Goal: Check status: Check status

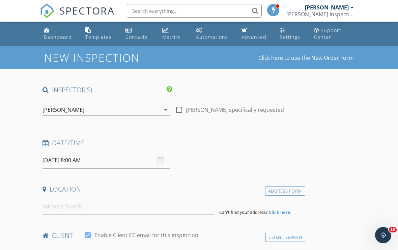
click at [336, 6] on div "[PERSON_NAME]" at bounding box center [327, 7] width 44 height 7
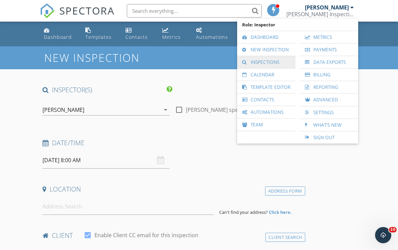
click at [278, 63] on link "Inspections" at bounding box center [267, 62] width 52 height 12
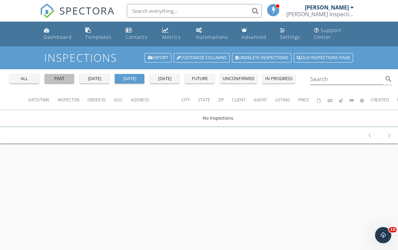
click at [61, 76] on div "past" at bounding box center [59, 78] width 24 height 7
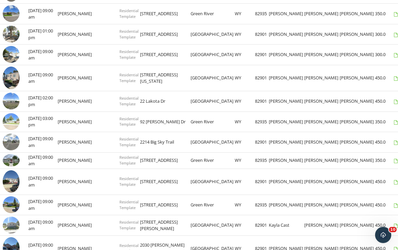
scroll to position [364, 0]
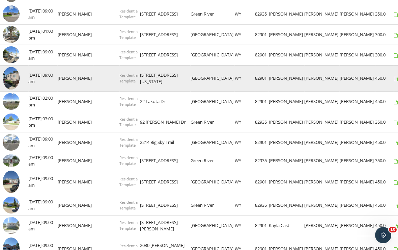
click at [15, 73] on img at bounding box center [11, 78] width 17 height 23
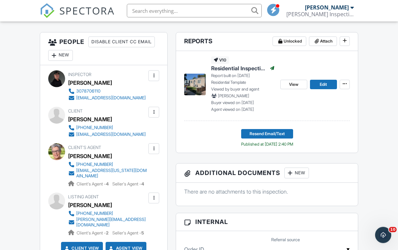
scroll to position [173, 0]
click at [296, 82] on span "View" at bounding box center [293, 84] width 9 height 7
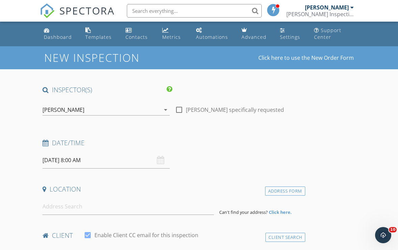
click at [334, 5] on div "[PERSON_NAME]" at bounding box center [327, 7] width 44 height 7
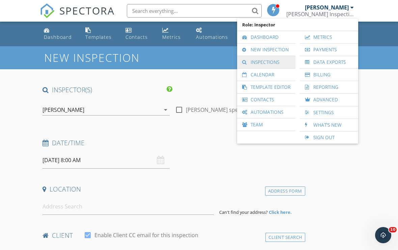
click at [276, 61] on link "Inspections" at bounding box center [267, 62] width 52 height 12
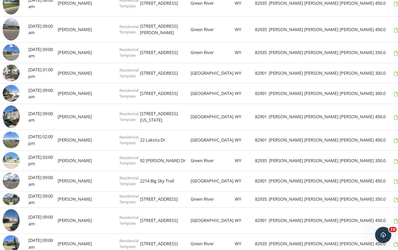
scroll to position [326, 0]
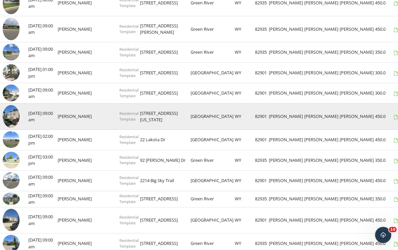
click at [15, 114] on img at bounding box center [11, 116] width 17 height 23
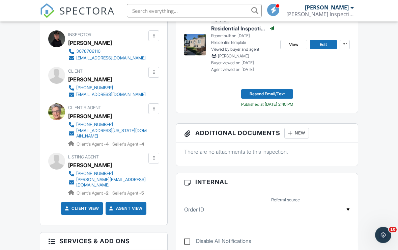
scroll to position [213, 0]
click at [298, 44] on span "View" at bounding box center [293, 44] width 9 height 7
